Goal: Find specific fact: Find specific fact

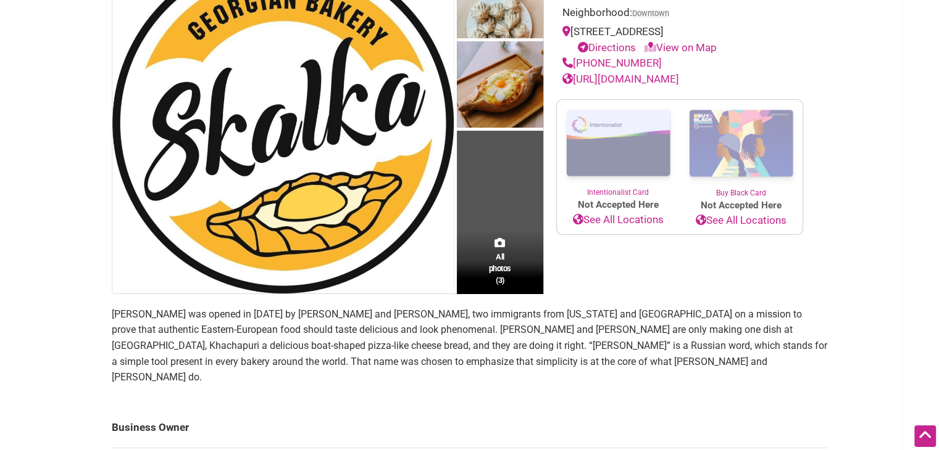
scroll to position [278, 0]
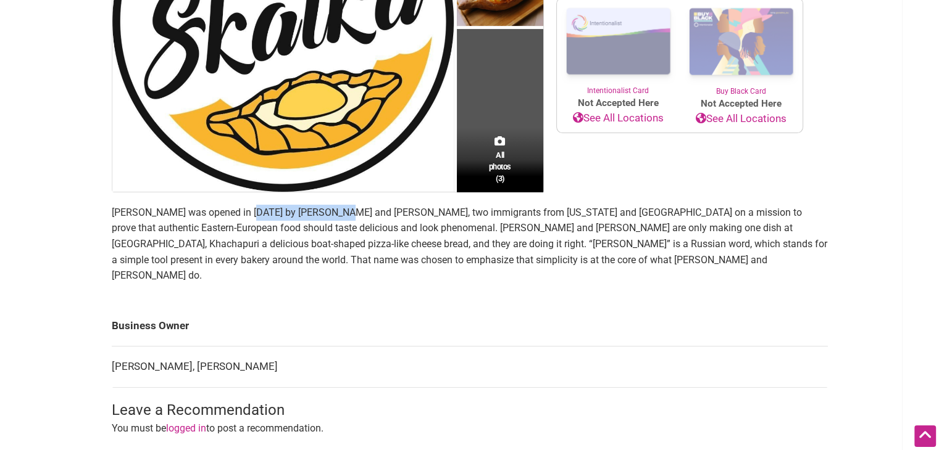
drag, startPoint x: 246, startPoint y: 214, endPoint x: 334, endPoint y: 205, distance: 88.7
click at [334, 205] on p "[PERSON_NAME] was opened in [DATE] by [PERSON_NAME] and [PERSON_NAME], two immi…" at bounding box center [470, 244] width 716 height 79
copy p "[PERSON_NAME]"
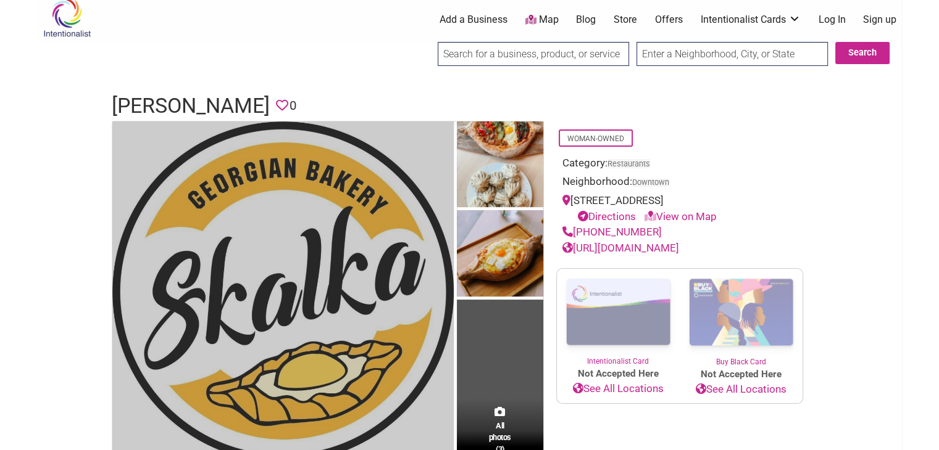
scroll to position [0, 0]
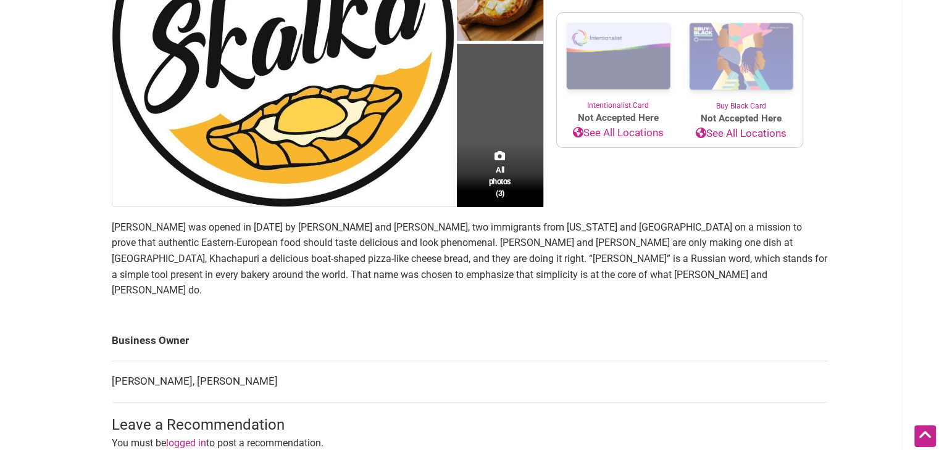
scroll to position [246, 0]
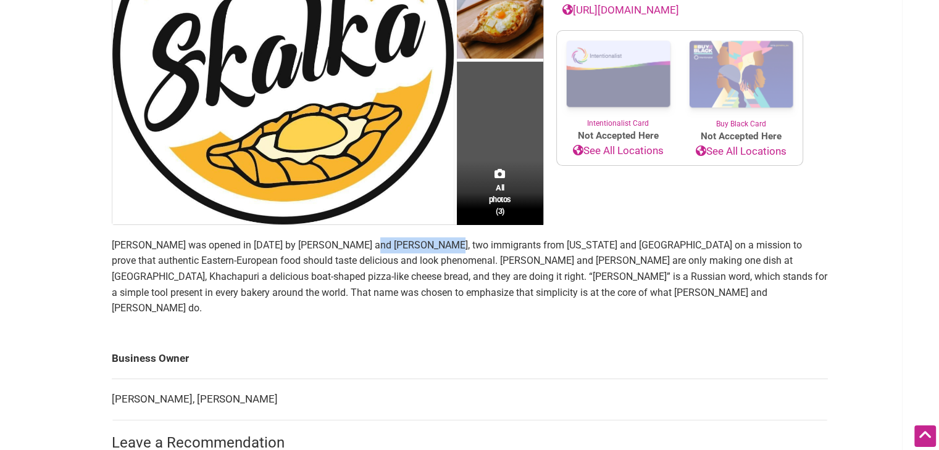
drag, startPoint x: 357, startPoint y: 247, endPoint x: 426, endPoint y: 244, distance: 68.6
click at [426, 244] on p "[PERSON_NAME] was opened in [DATE] by [PERSON_NAME] and [PERSON_NAME], two immi…" at bounding box center [470, 277] width 716 height 79
copy p "[PERSON_NAME]"
